Goal: Information Seeking & Learning: Find specific page/section

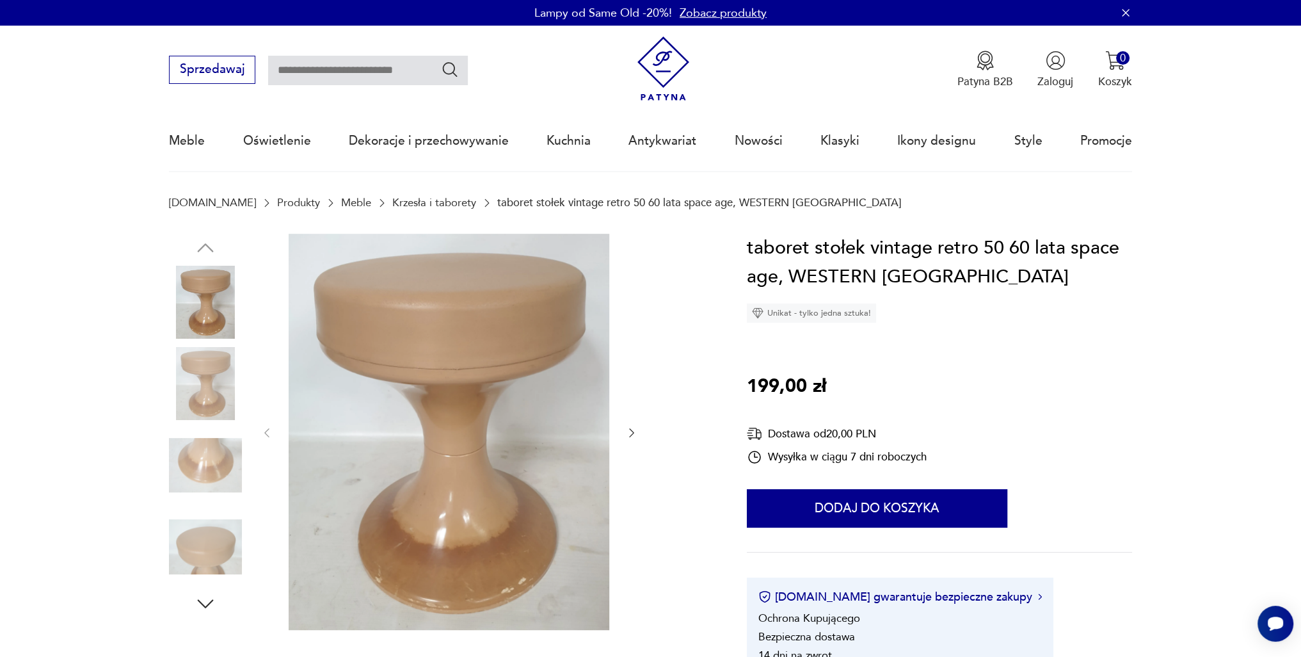
click at [204, 440] on img at bounding box center [205, 465] width 73 height 73
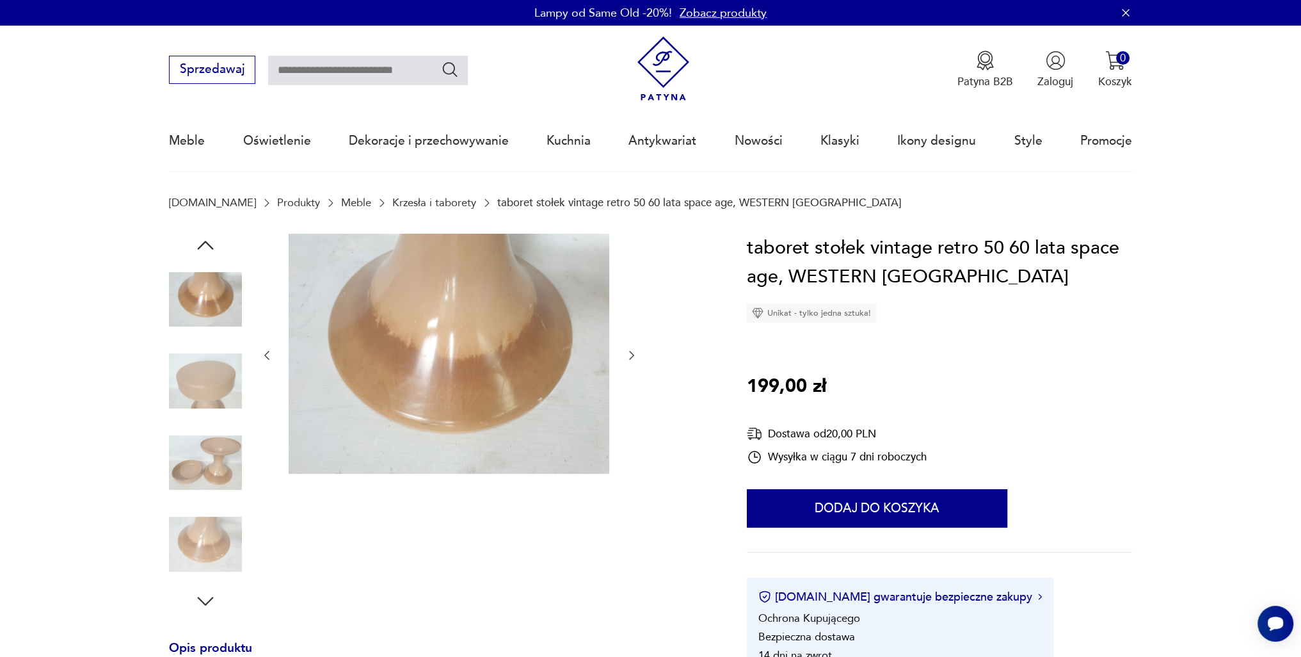
click at [214, 316] on img at bounding box center [205, 299] width 73 height 73
click at [195, 474] on img at bounding box center [205, 462] width 73 height 73
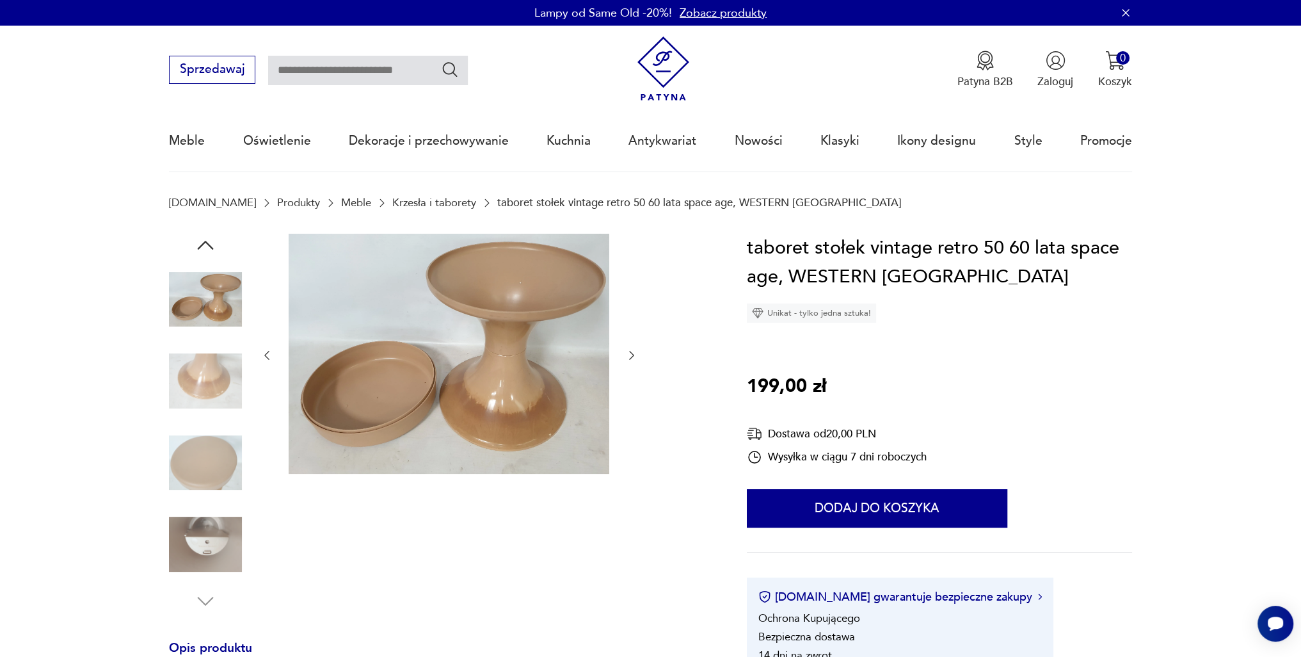
click at [300, 82] on input "text" at bounding box center [368, 70] width 200 height 29
type input "*****"
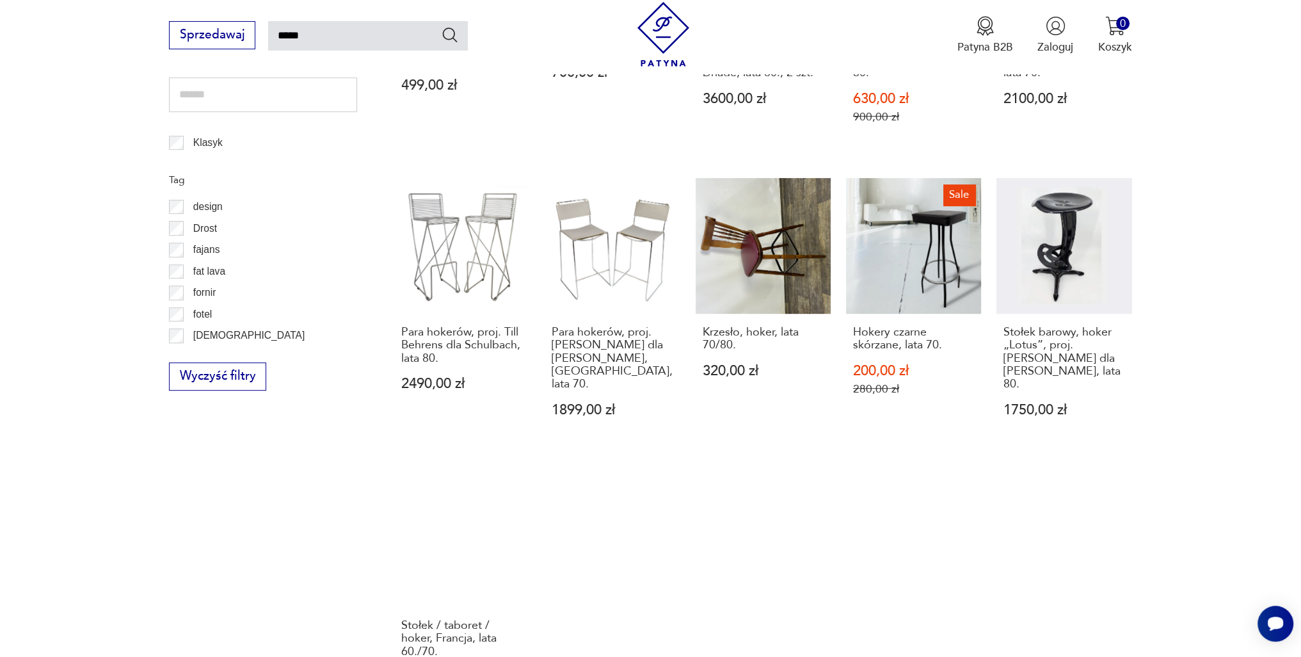
scroll to position [905, 0]
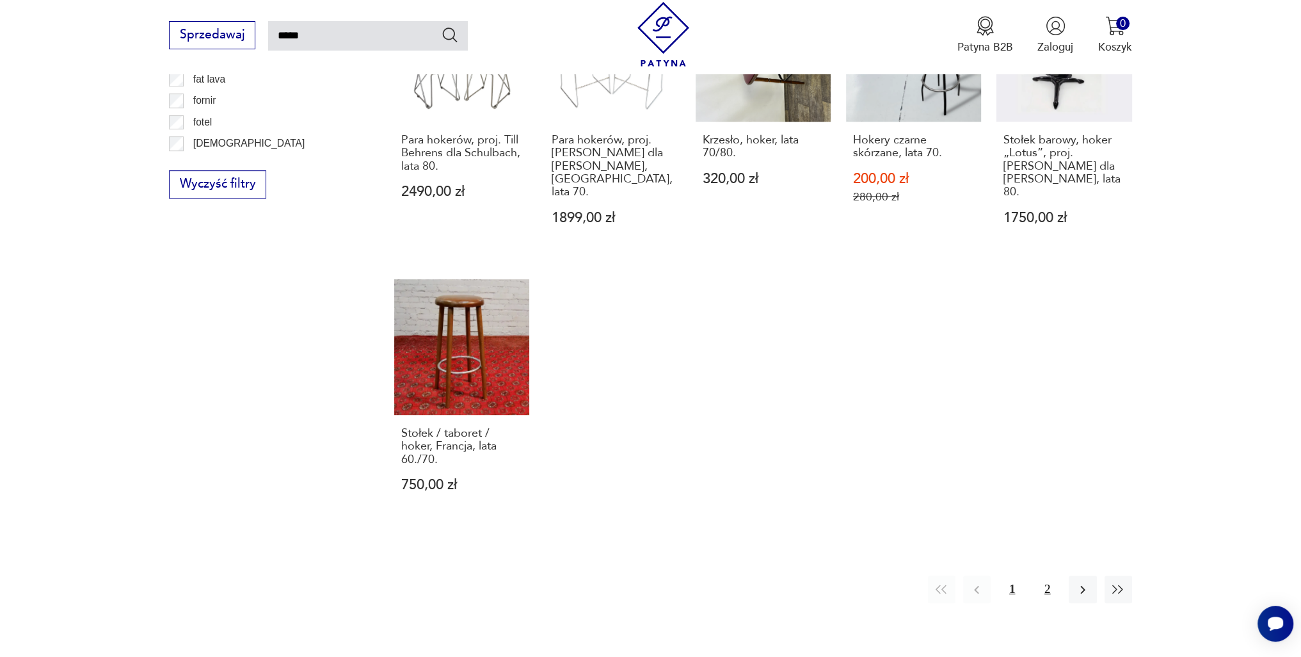
click at [1007, 578] on button "2" at bounding box center [1048, 589] width 28 height 28
